Goal: Task Accomplishment & Management: Complete application form

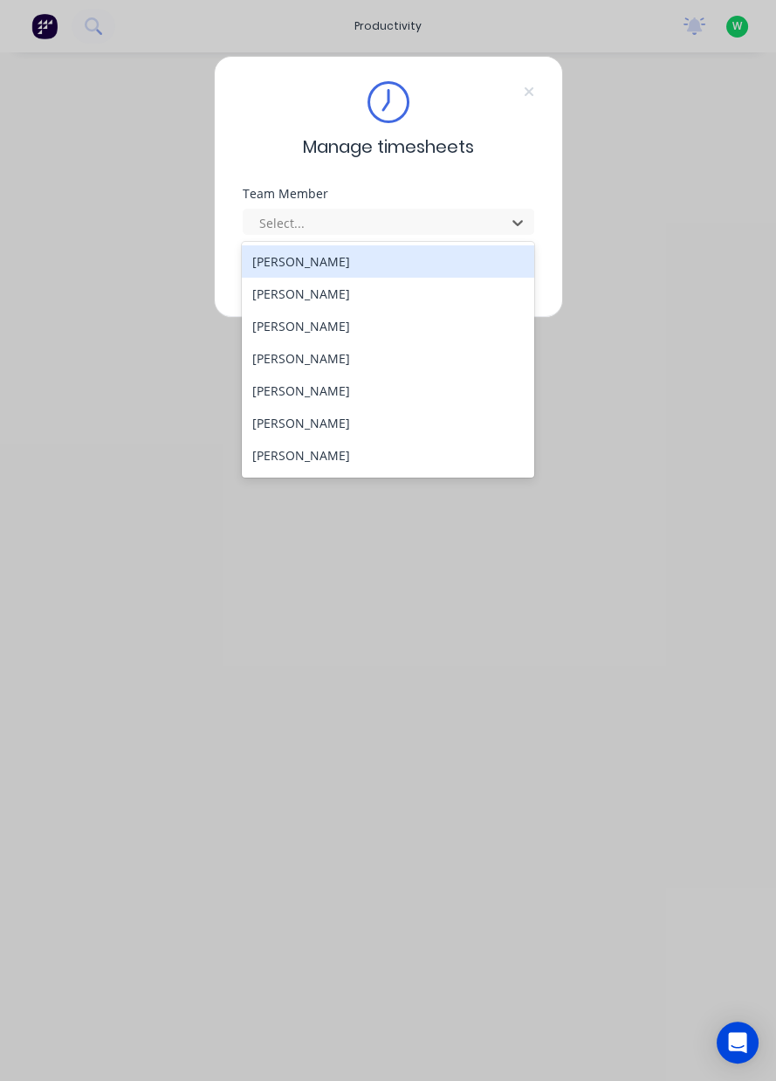
click at [335, 426] on div "[PERSON_NAME]" at bounding box center [388, 423] width 293 height 32
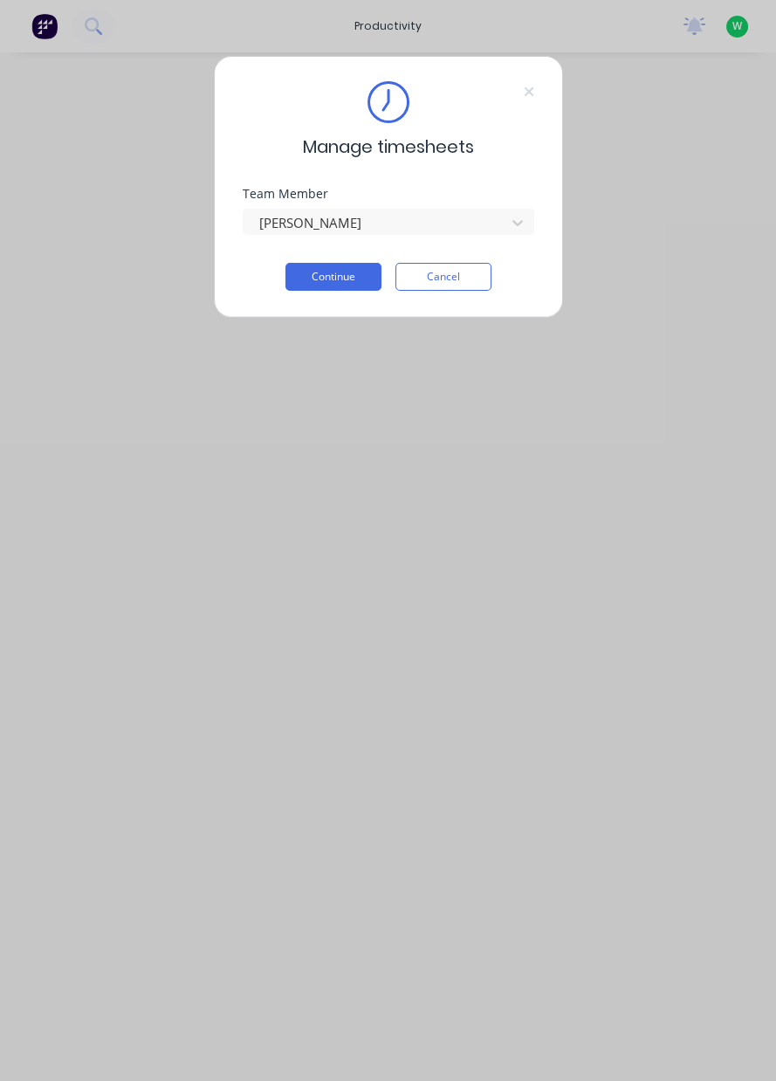
click at [344, 279] on button "Continue" at bounding box center [334, 277] width 96 height 28
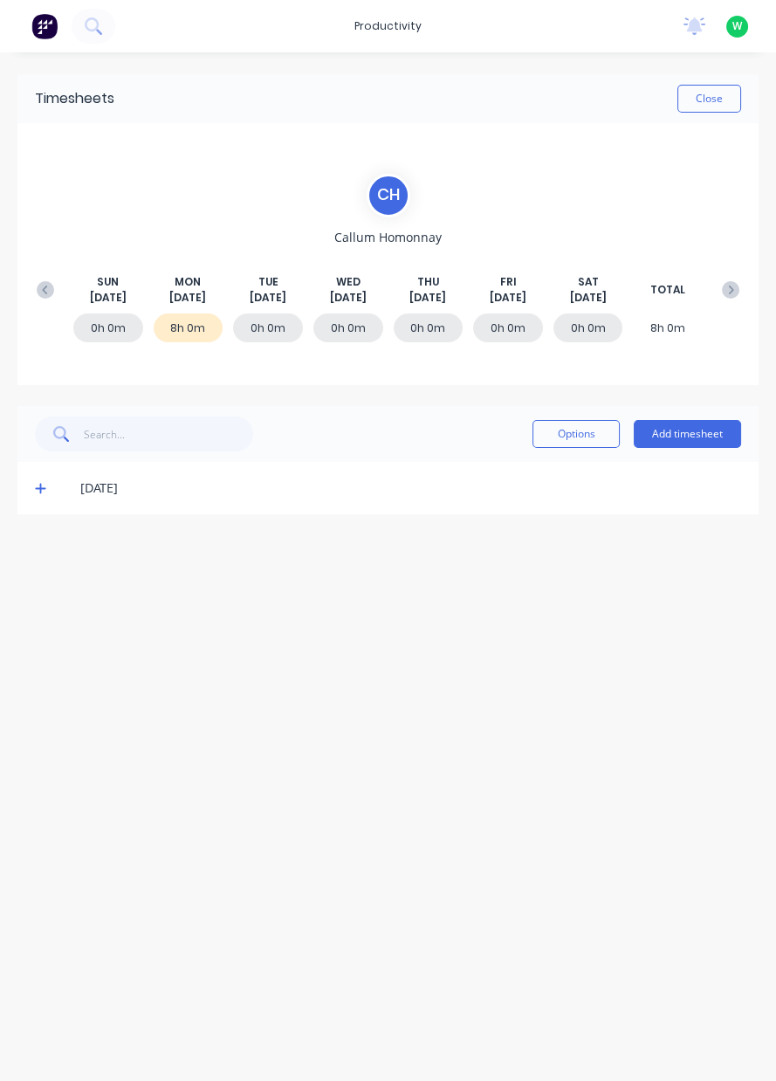
click at [700, 438] on button "Add timesheet" at bounding box center [687, 434] width 107 height 28
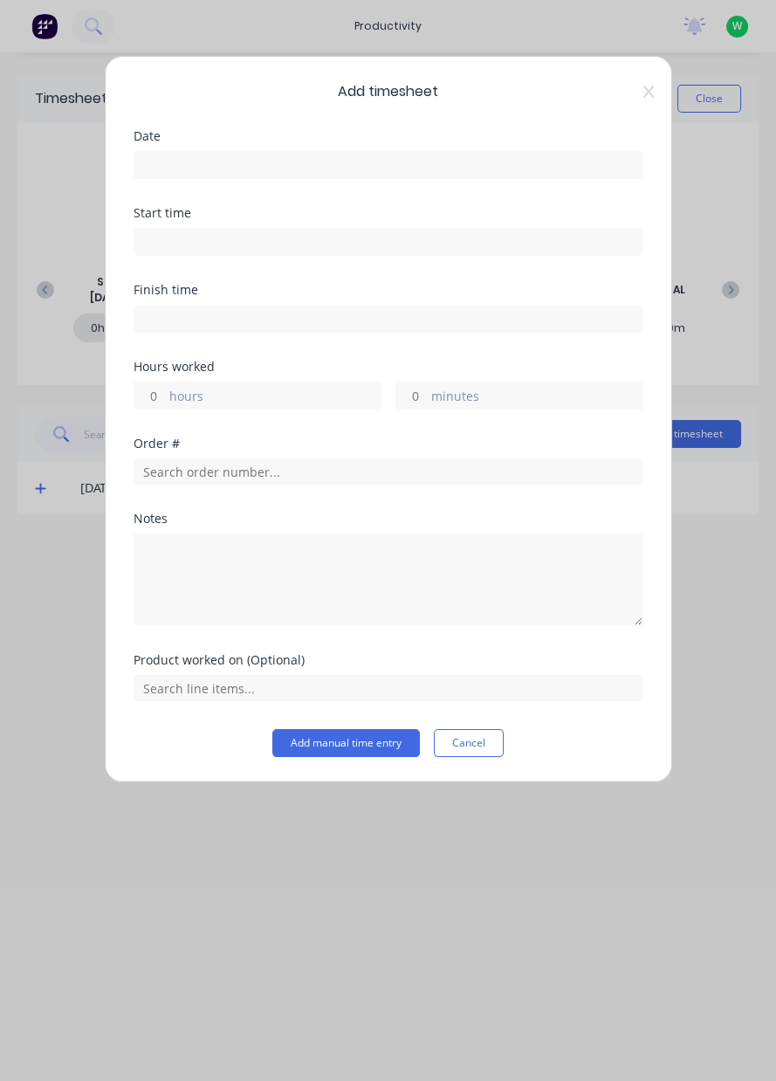
click at [362, 171] on input at bounding box center [389, 165] width 508 height 26
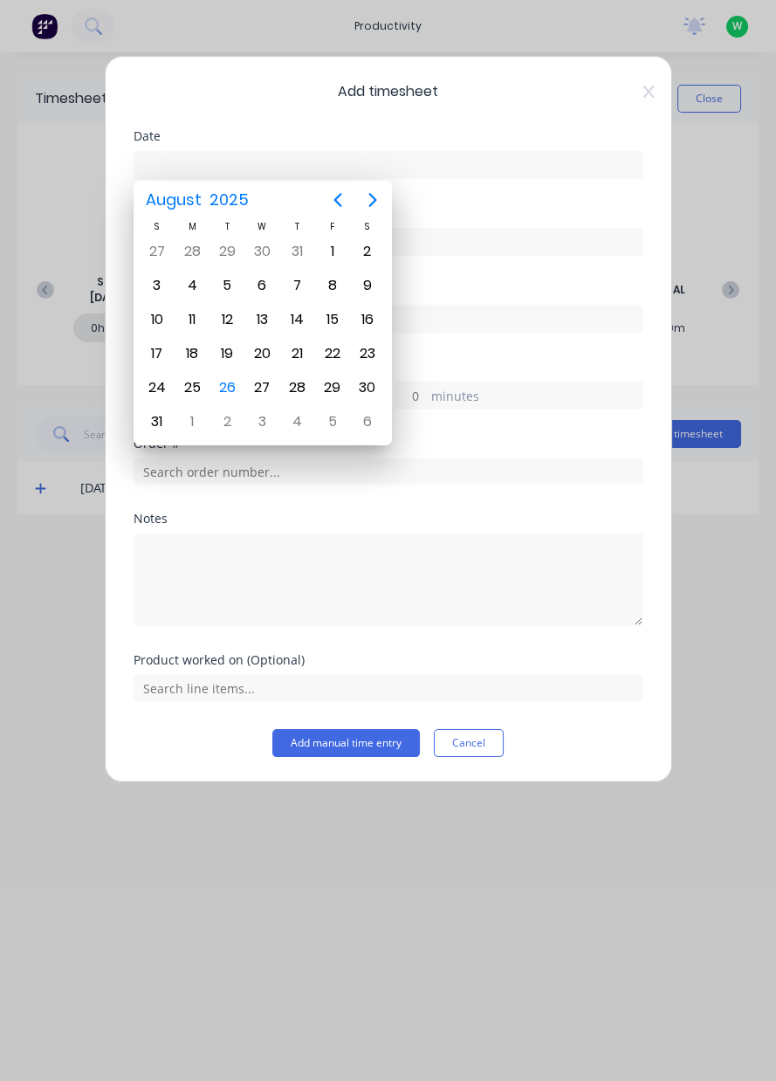
click at [224, 391] on div "26" at bounding box center [227, 388] width 26 height 26
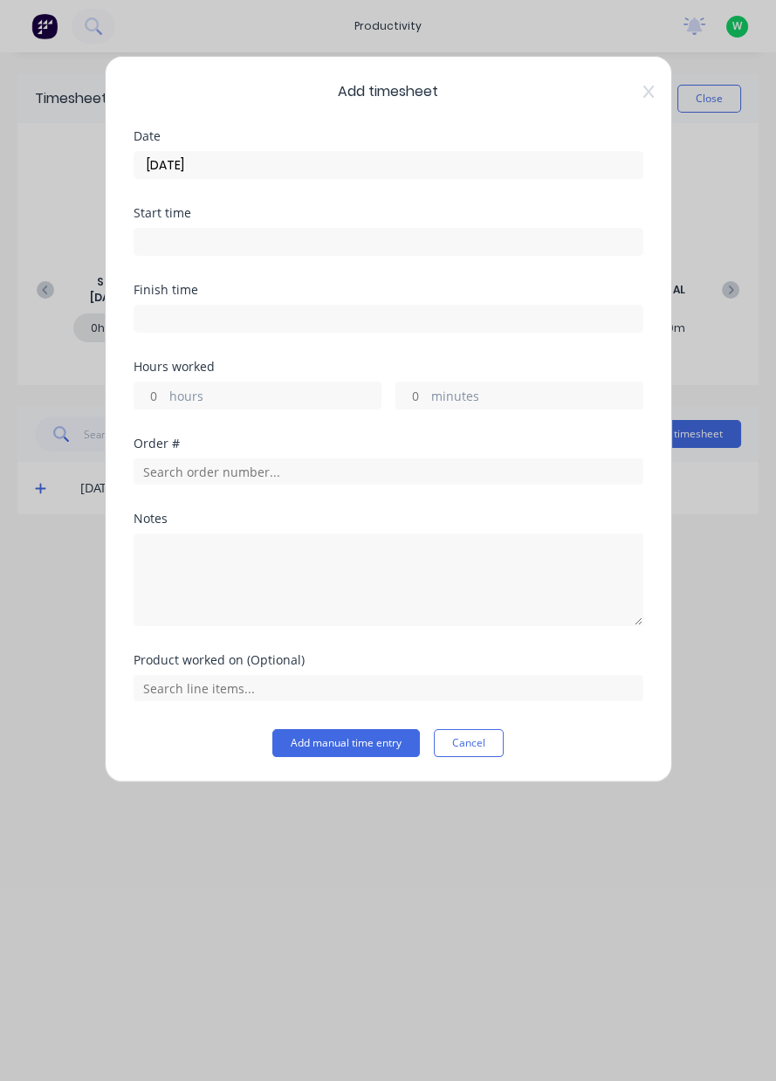
type input "[DATE]"
click at [245, 397] on label "hours" at bounding box center [274, 398] width 211 height 22
click at [165, 397] on input "hours" at bounding box center [150, 396] width 31 height 26
type input "5"
click at [297, 462] on input "text" at bounding box center [389, 472] width 510 height 26
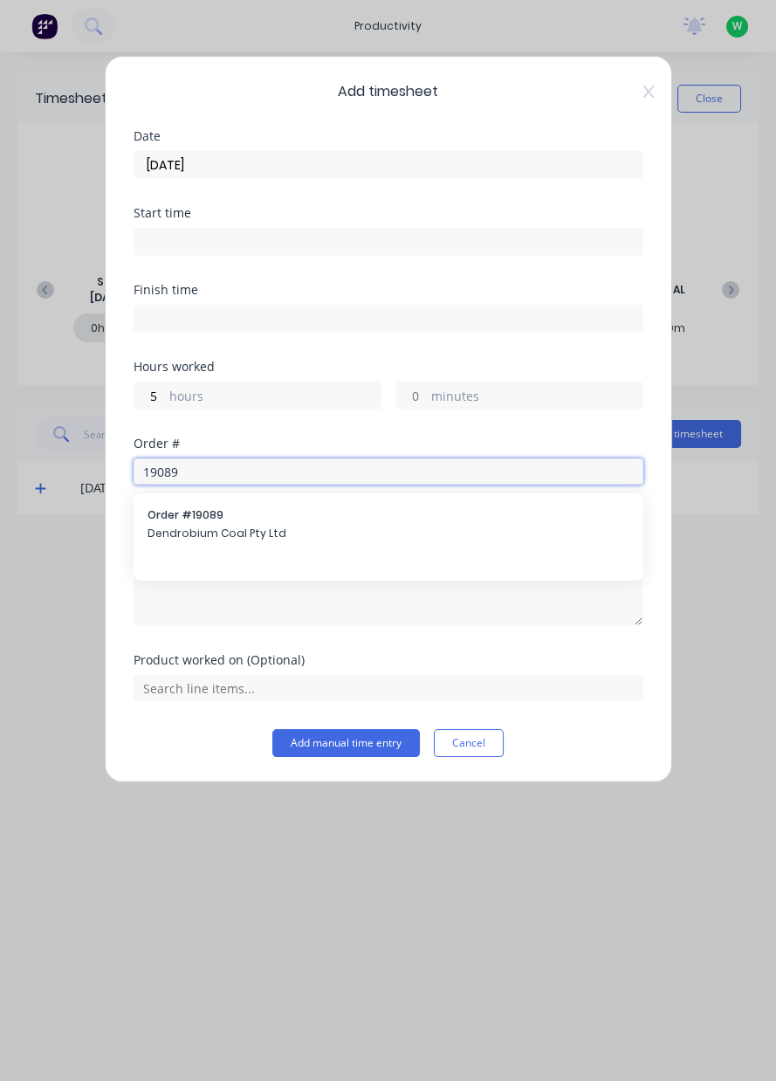
type input "19089"
click at [279, 534] on span "Dendrobium Coal Pty Ltd" at bounding box center [389, 534] width 482 height 16
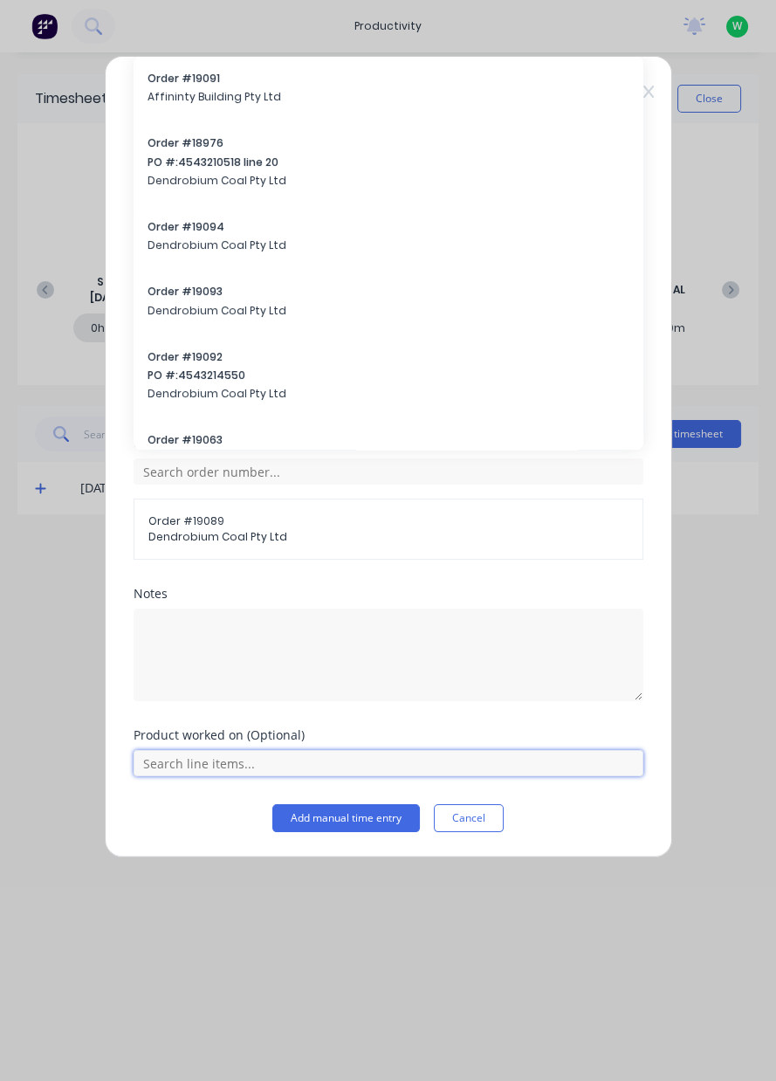
click at [222, 761] on input "text" at bounding box center [389, 763] width 510 height 26
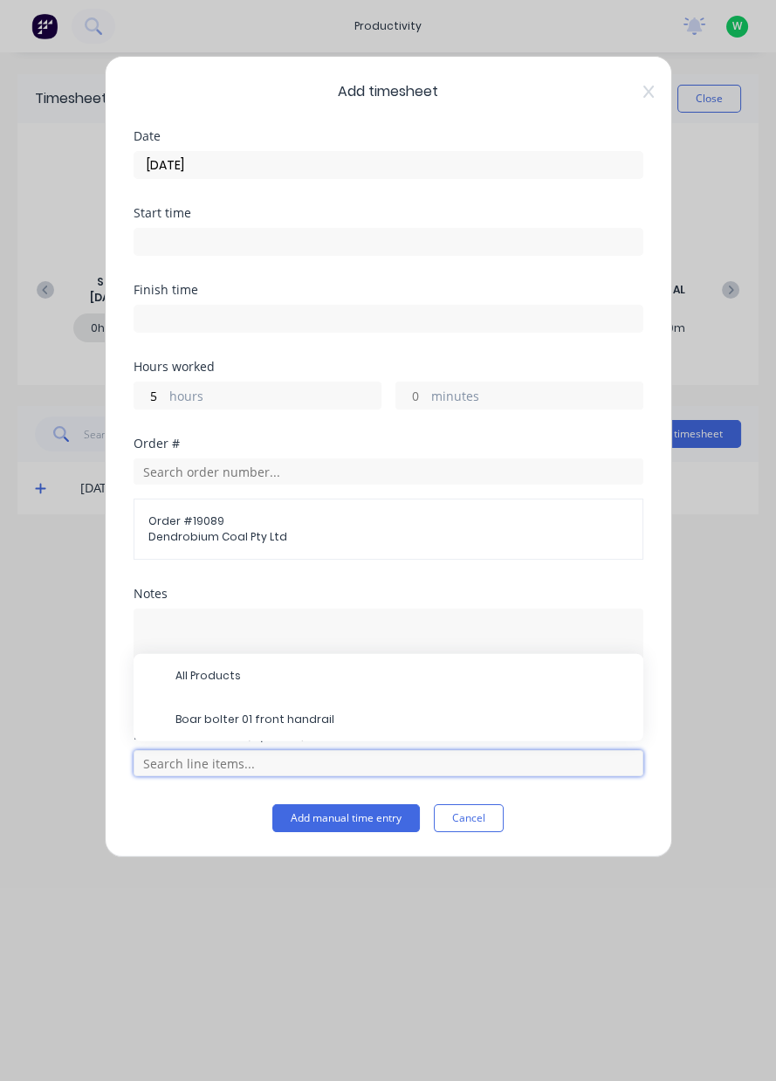
click at [238, 766] on input "text" at bounding box center [389, 763] width 510 height 26
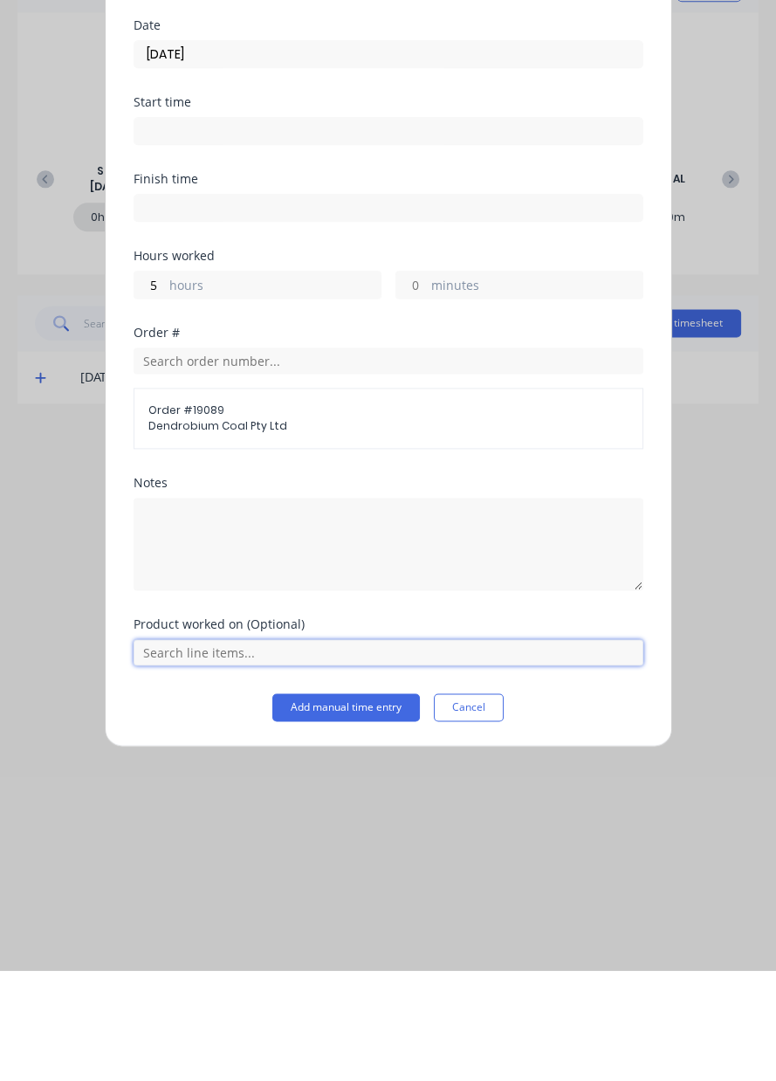
click at [269, 767] on input "text" at bounding box center [389, 763] width 510 height 26
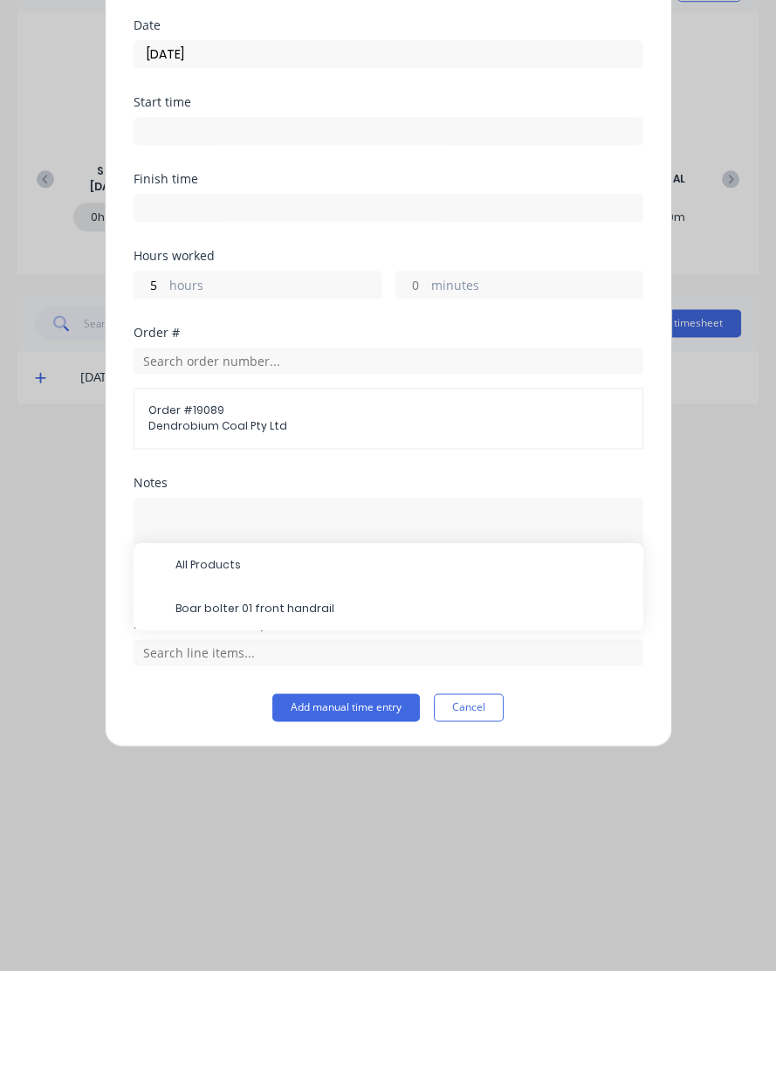
click at [277, 721] on span "Boar bolter 01 front handrail" at bounding box center [403, 720] width 454 height 16
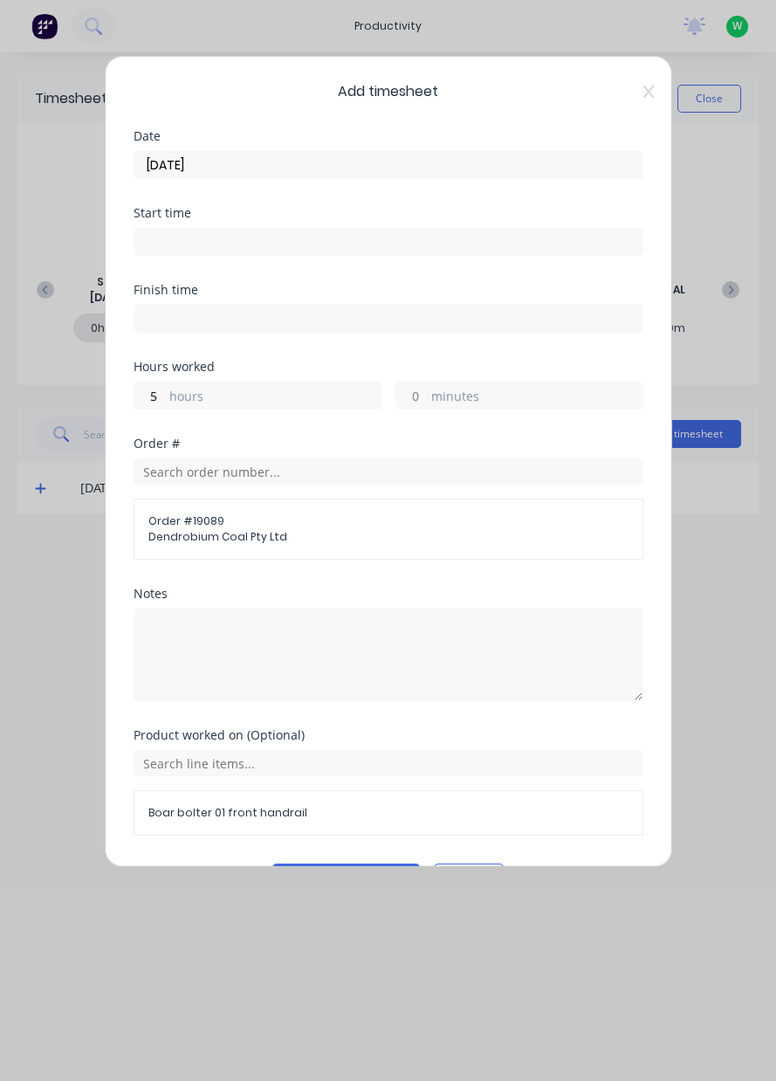
click at [348, 880] on button "Add manual time entry" at bounding box center [347, 878] width 148 height 28
